Goal: Task Accomplishment & Management: Complete application form

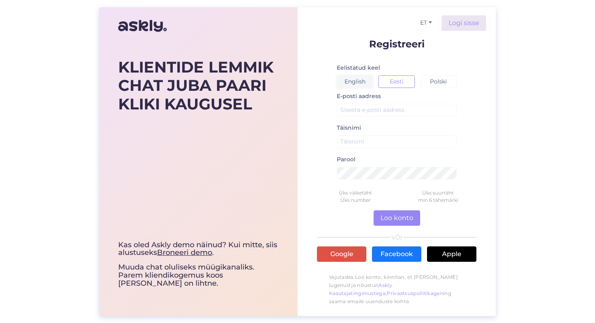
click at [348, 86] on button "English" at bounding box center [355, 81] width 36 height 13
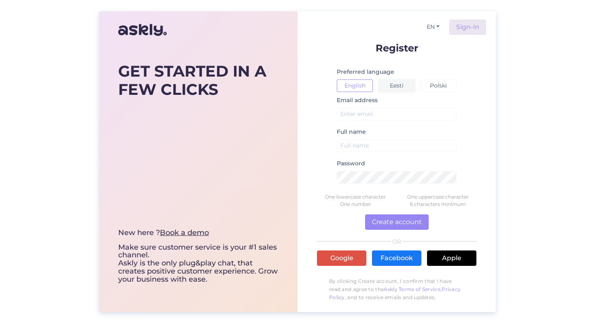
click at [403, 87] on button "Eesti" at bounding box center [397, 85] width 36 height 13
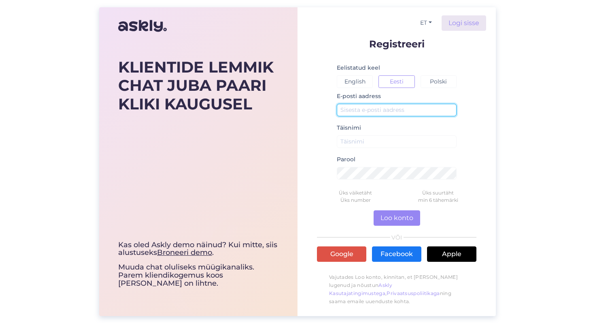
click at [394, 109] on input "text" at bounding box center [397, 110] width 120 height 13
type input "p"
type input "[EMAIL_ADDRESS][DOMAIN_NAME]"
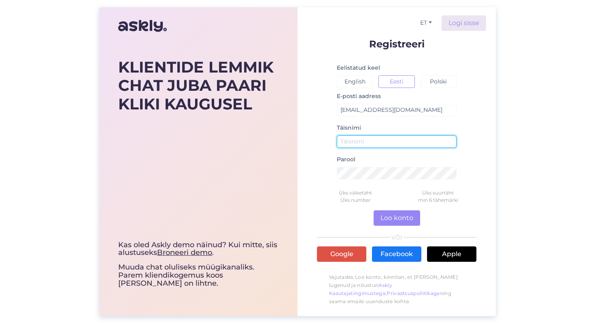
click at [364, 139] on input "text" at bounding box center [397, 141] width 120 height 13
type input "O"
type input "Pirgid Salusoo"
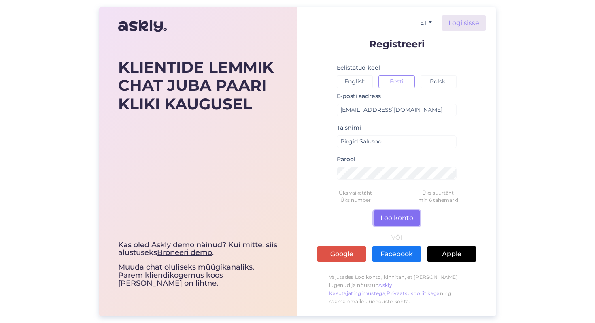
click at [403, 218] on button "Loo konto" at bounding box center [397, 217] width 47 height 15
